Goal: Task Accomplishment & Management: Use online tool/utility

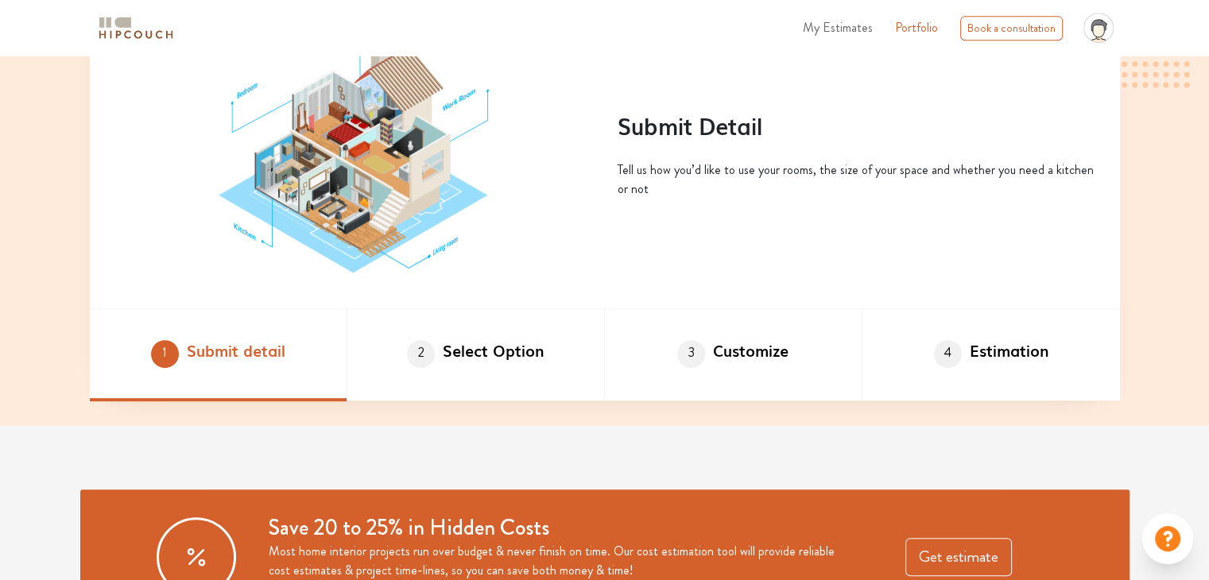
scroll to position [795, 0]
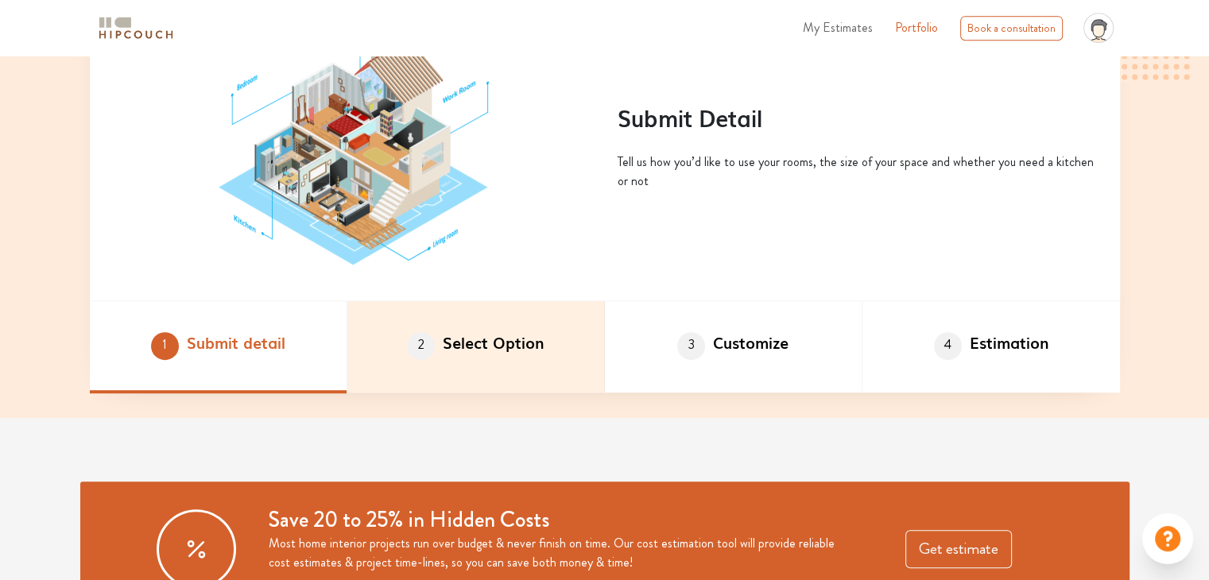
click at [474, 348] on li "2 Select Option" at bounding box center [476, 347] width 258 height 92
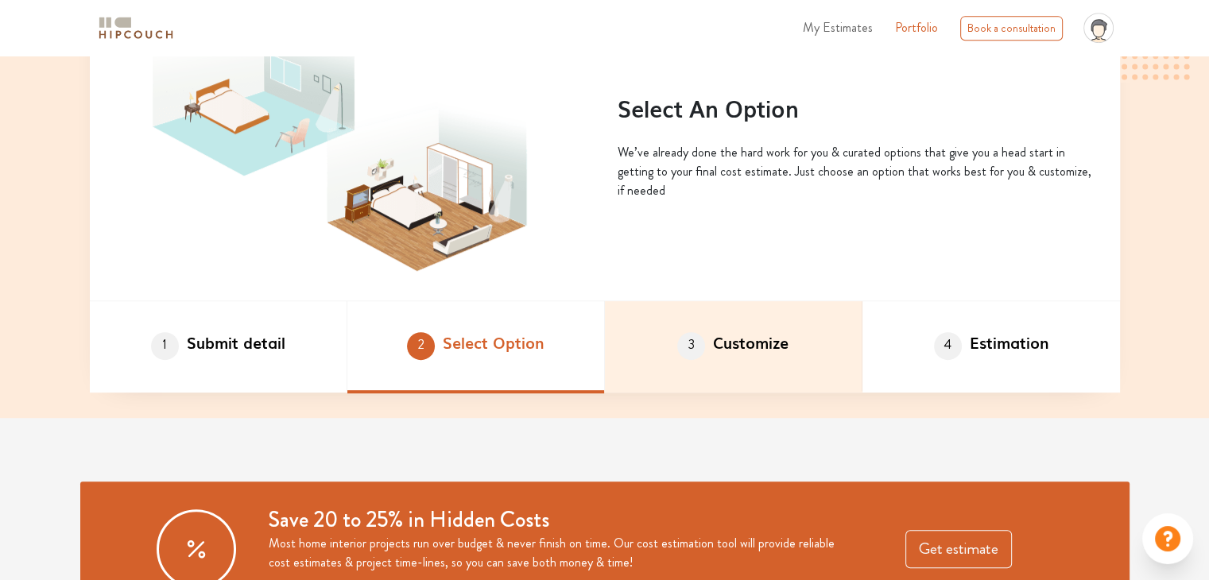
click at [748, 364] on li "3 Customize" at bounding box center [734, 347] width 258 height 92
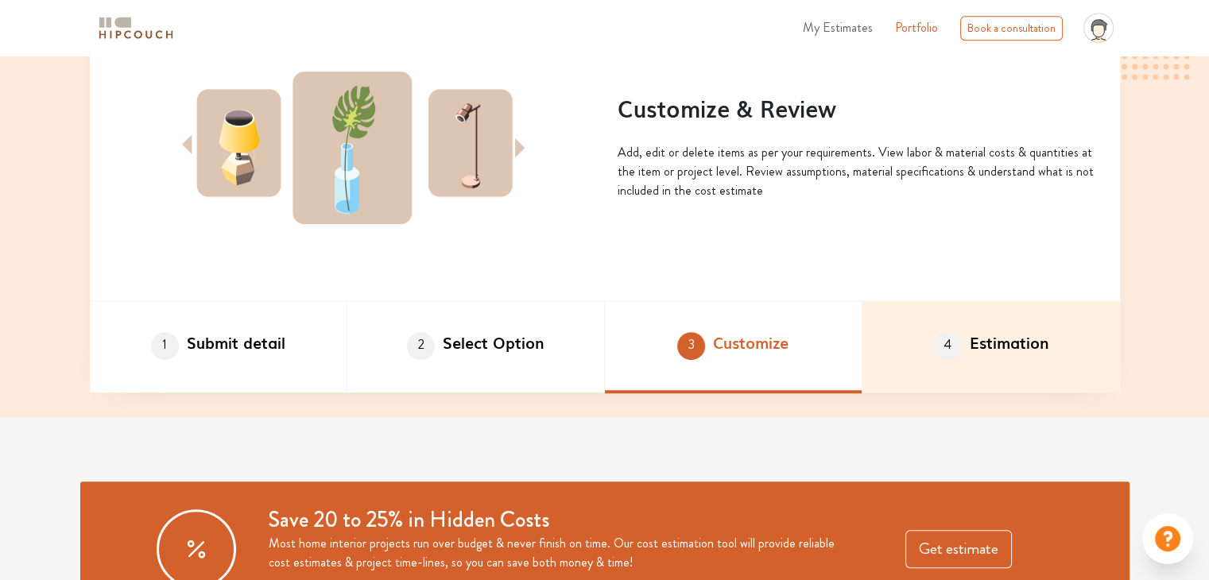
click at [952, 351] on span "4" at bounding box center [948, 346] width 28 height 28
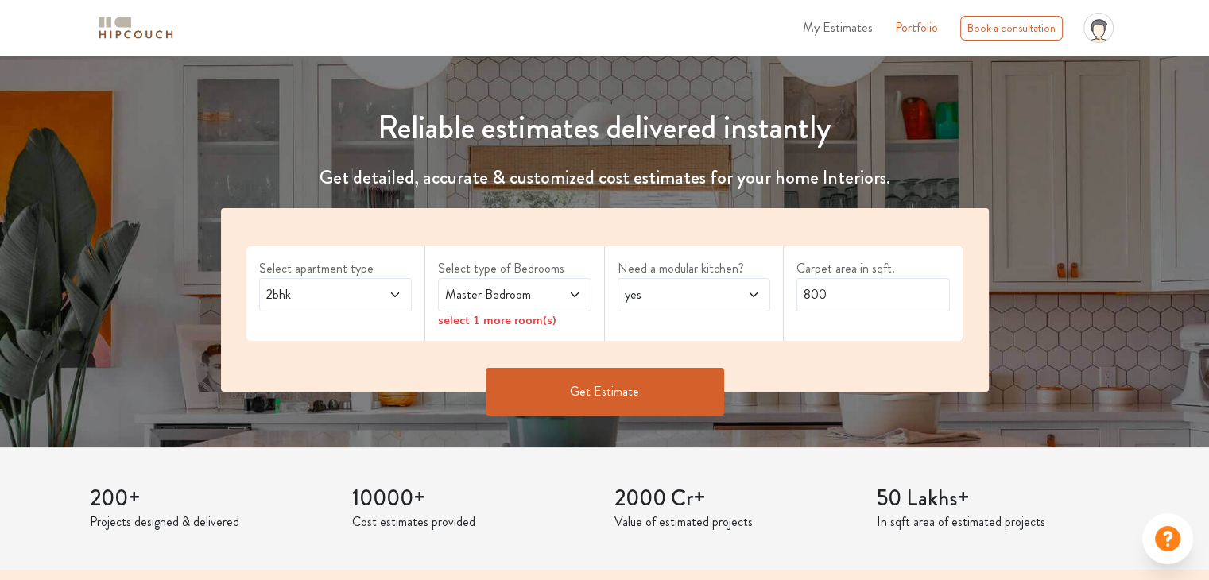
scroll to position [0, 0]
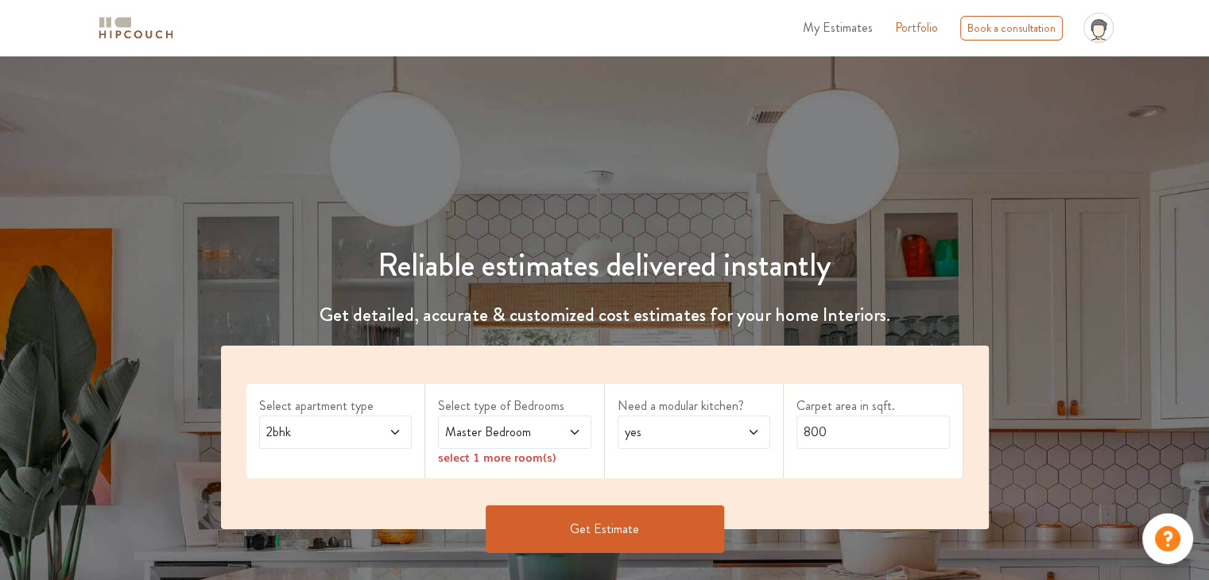
click at [688, 427] on span "yes" at bounding box center [674, 432] width 104 height 19
click at [655, 498] on div "no" at bounding box center [699, 503] width 144 height 19
click at [638, 522] on button "Get Estimate" at bounding box center [605, 530] width 239 height 48
